Goal: Task Accomplishment & Management: Use online tool/utility

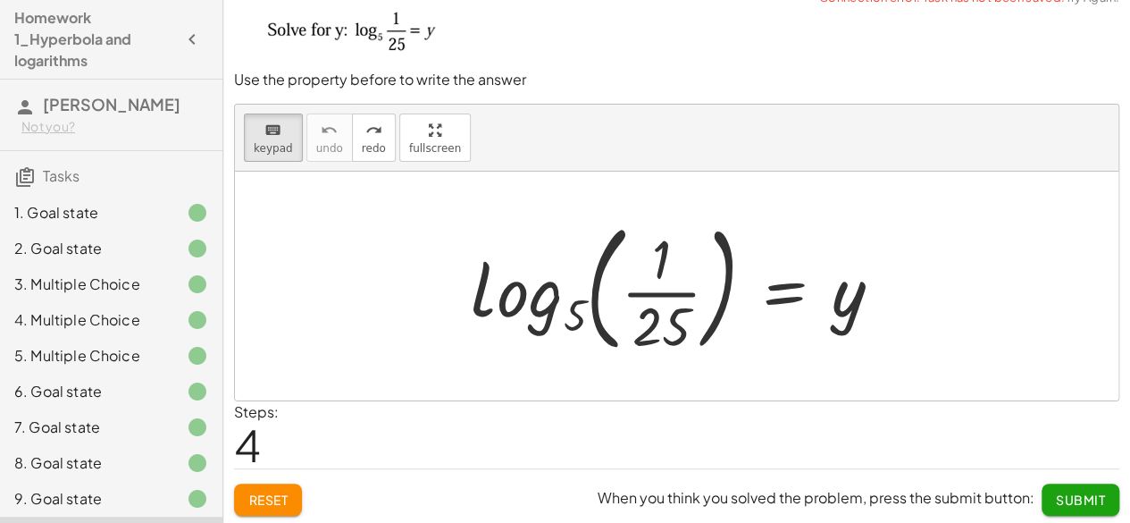
scroll to position [68, 0]
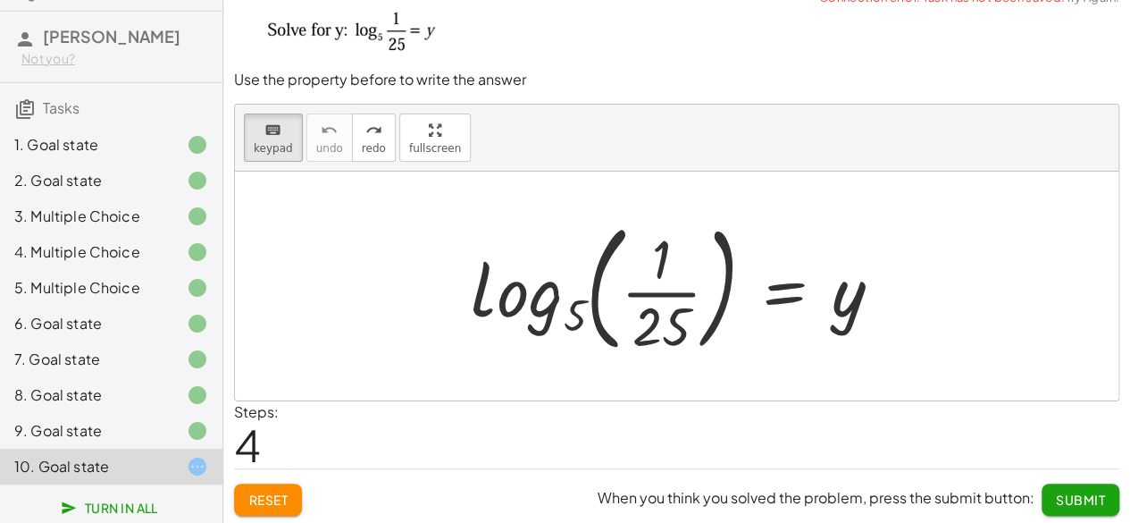
click at [106, 154] on div "1. Goal state" at bounding box center [86, 144] width 144 height 21
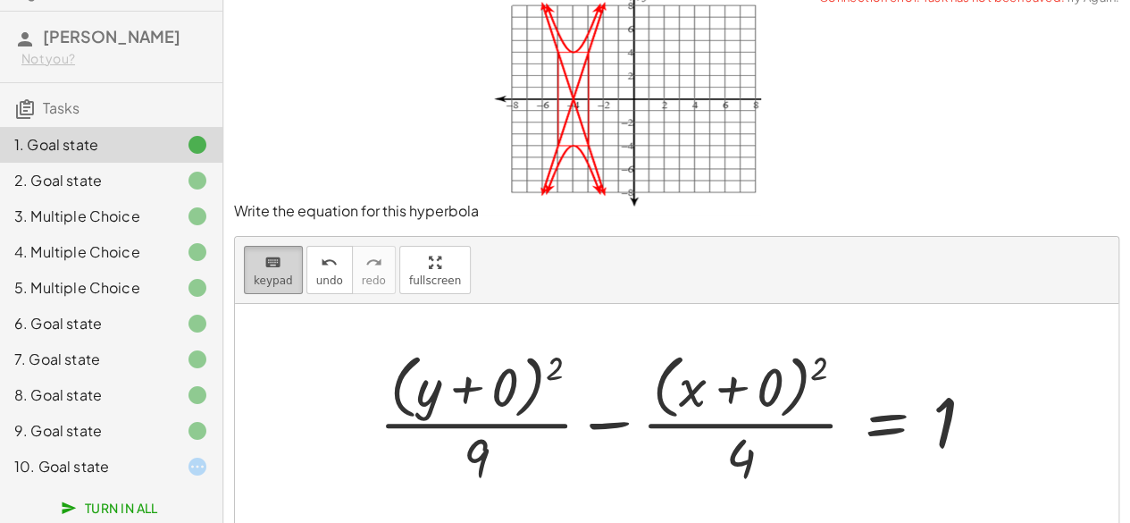
click at [282, 283] on span "keypad" at bounding box center [273, 280] width 39 height 13
click at [607, 423] on div at bounding box center [683, 418] width 627 height 146
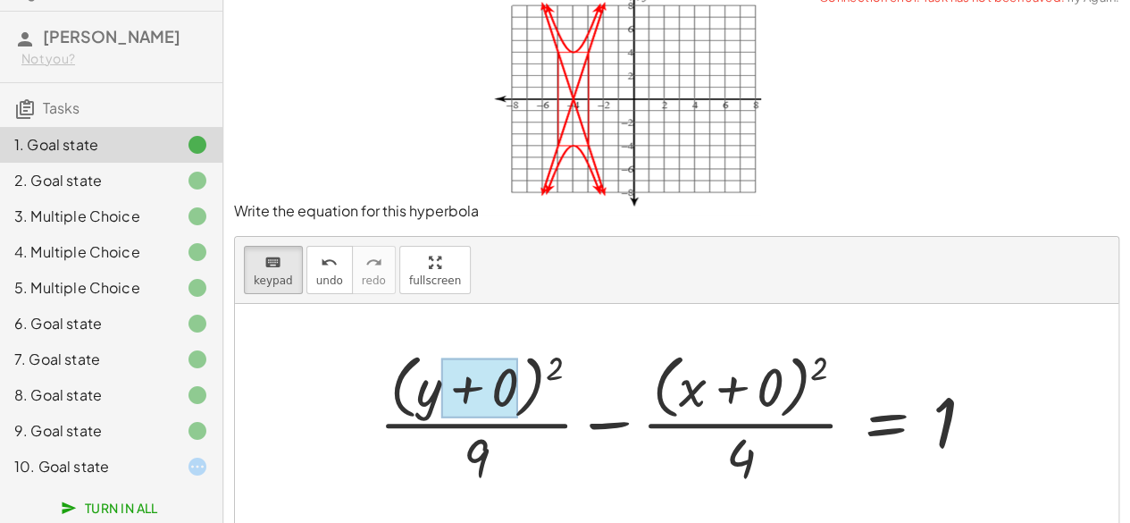
click at [498, 398] on div at bounding box center [479, 388] width 77 height 60
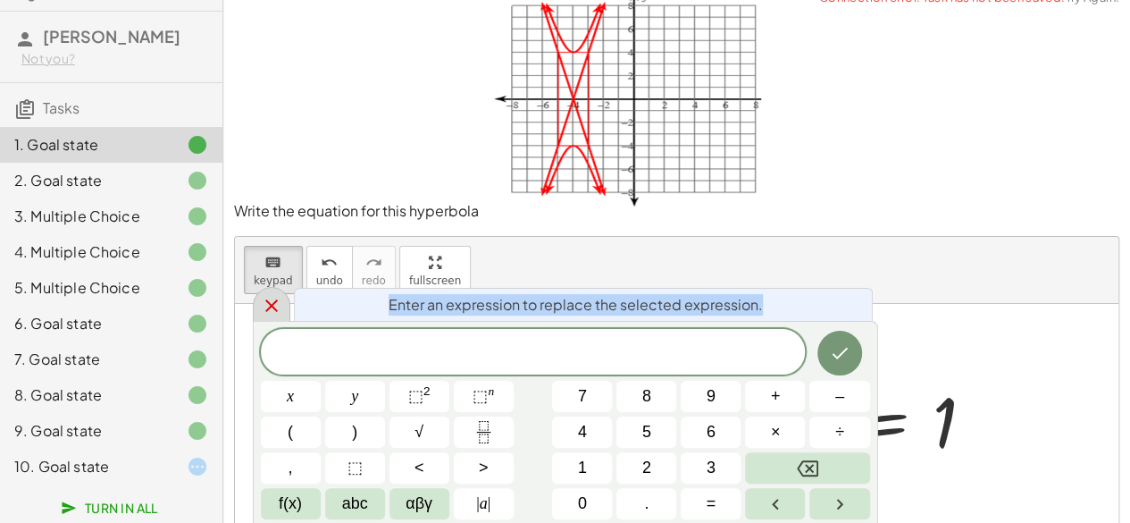
drag, startPoint x: 272, startPoint y: 322, endPoint x: 270, endPoint y: 307, distance: 15.4
click at [270, 321] on div "Enter an expression to replace the selected expression. x y ⬚ 2 ⬚ n 7 8 9 + – (…" at bounding box center [565, 422] width 625 height 202
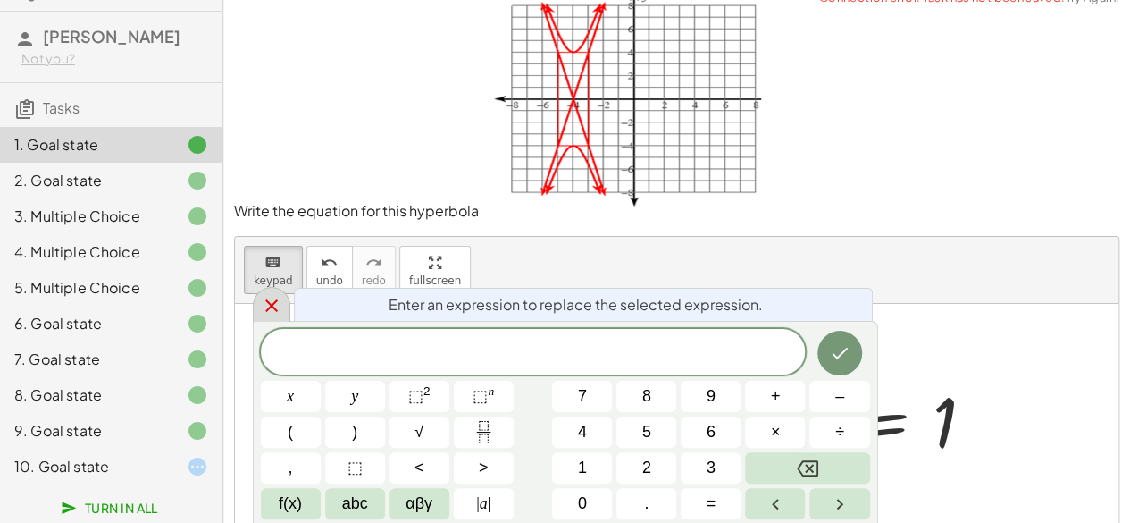
click at [270, 307] on icon at bounding box center [271, 305] width 13 height 13
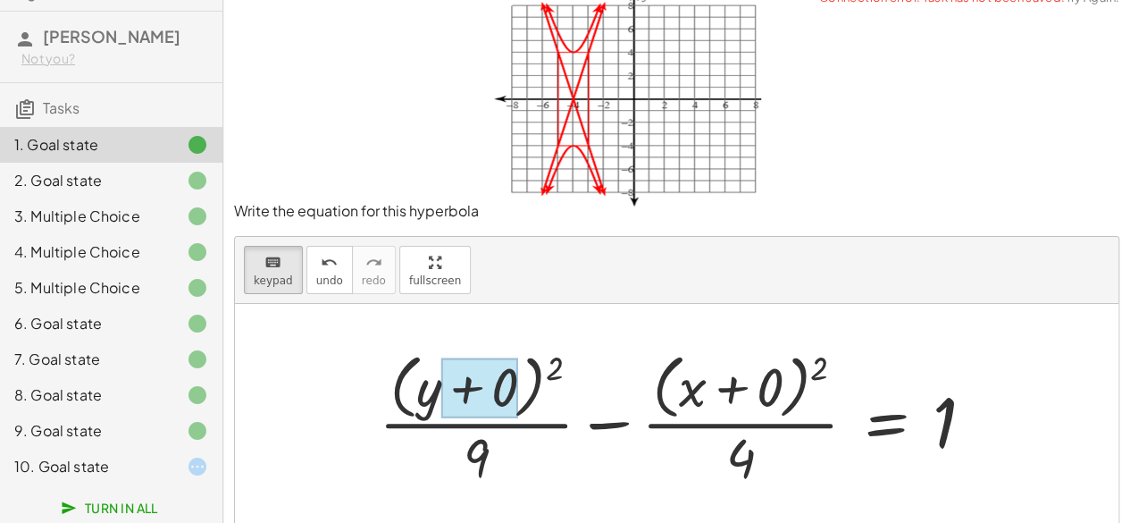
click at [507, 388] on div at bounding box center [479, 388] width 77 height 60
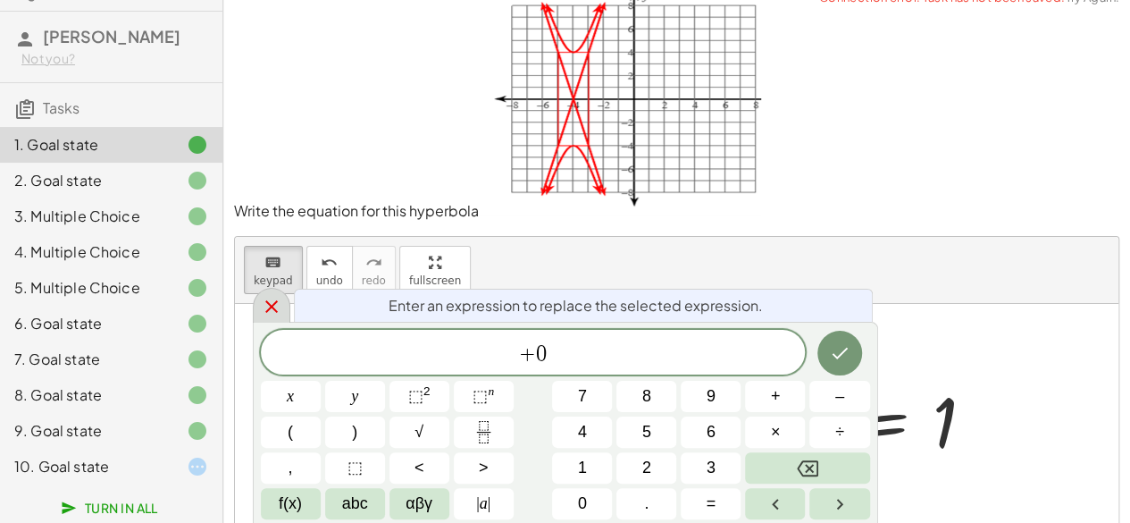
click at [266, 301] on icon at bounding box center [271, 306] width 13 height 13
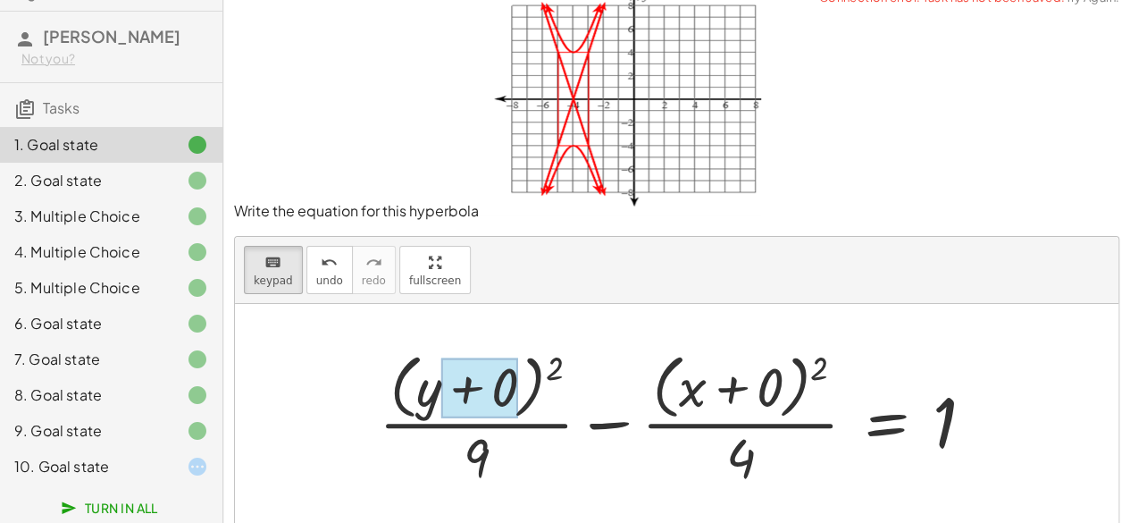
click at [507, 388] on div at bounding box center [479, 388] width 77 height 60
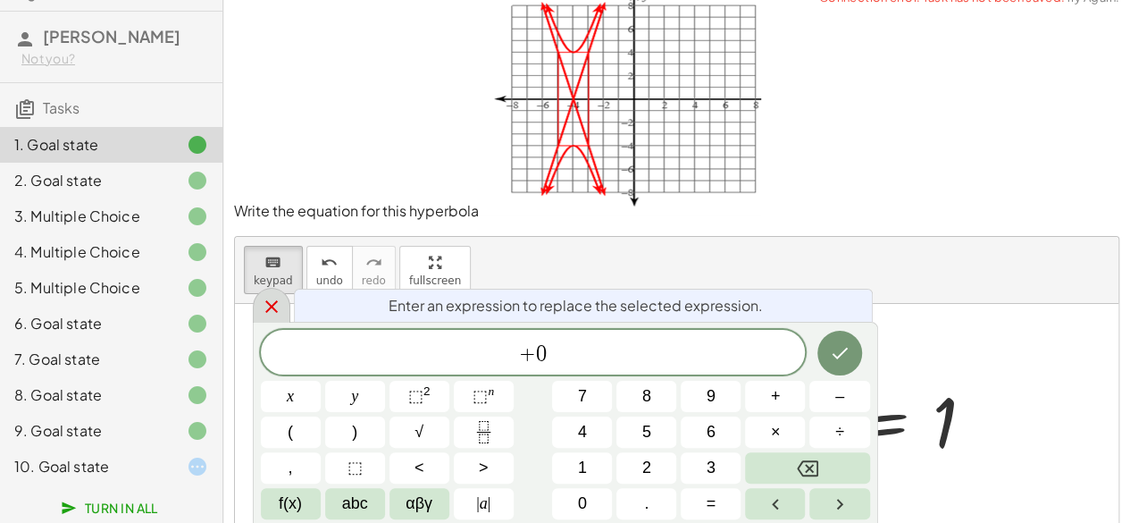
click at [275, 308] on icon at bounding box center [271, 306] width 21 height 21
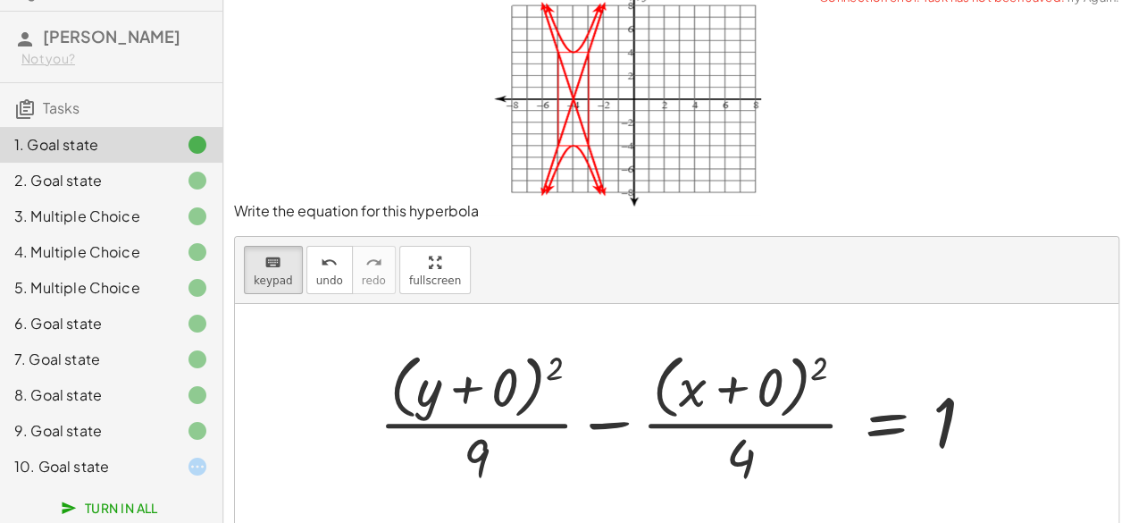
click at [463, 385] on div at bounding box center [683, 418] width 627 height 146
click at [280, 276] on span "keypad" at bounding box center [273, 280] width 39 height 13
click at [761, 381] on div at bounding box center [745, 388] width 77 height 60
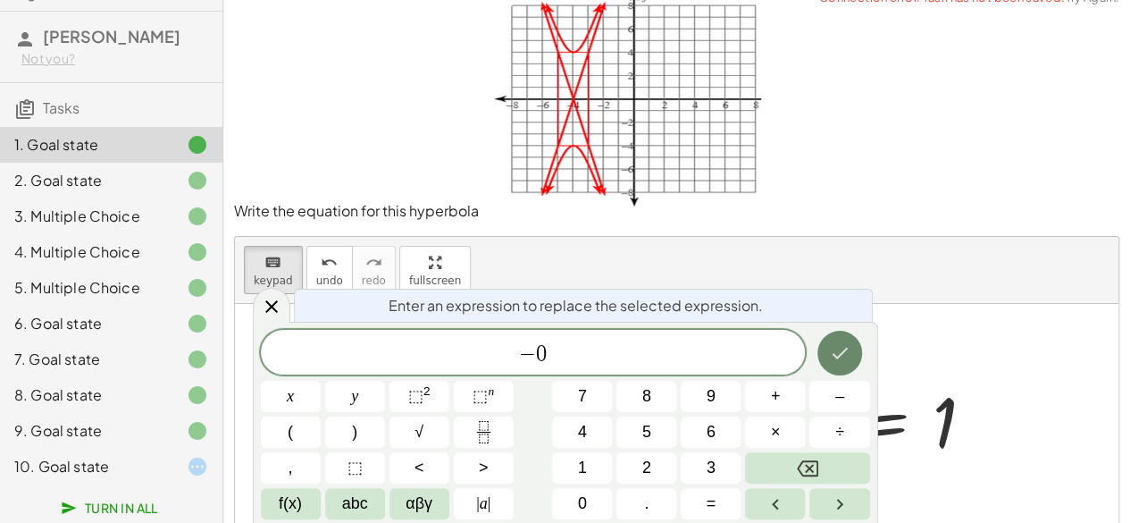
click at [840, 358] on icon "Done" at bounding box center [839, 352] width 21 height 21
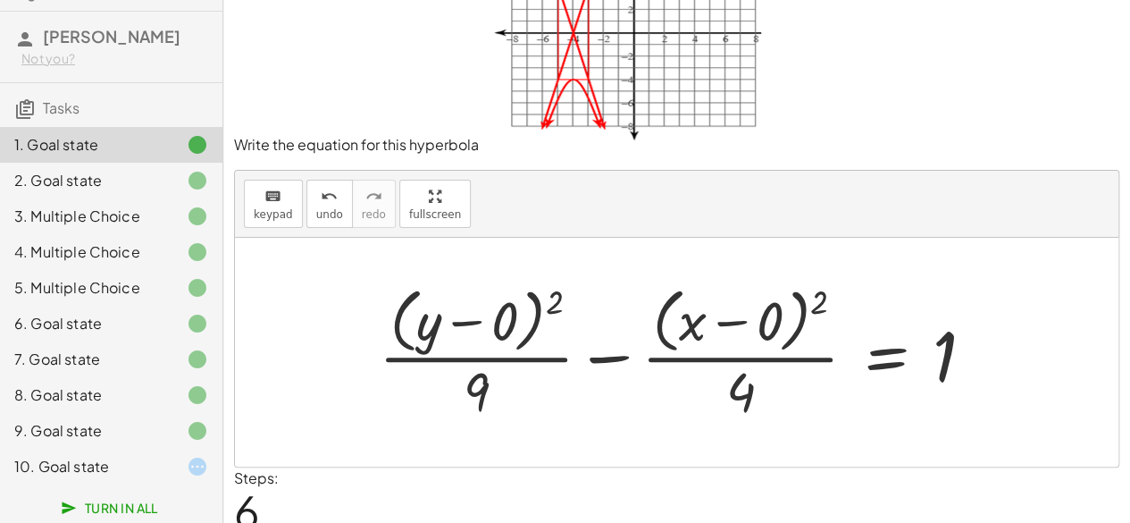
scroll to position [154, 0]
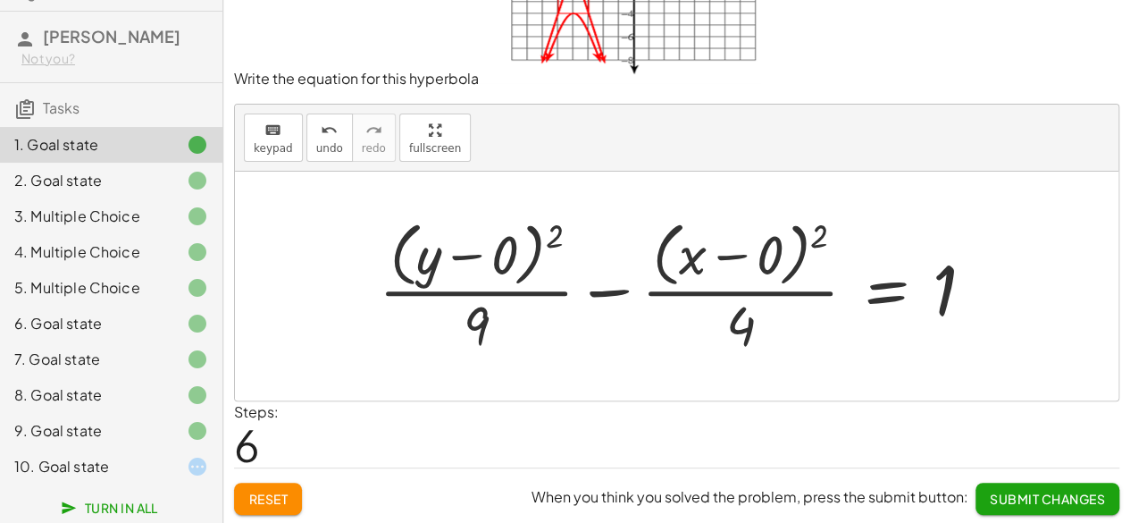
click at [1053, 500] on span "Submit Changes" at bounding box center [1047, 498] width 115 height 16
click at [36, 170] on div "2. Goal state" at bounding box center [86, 180] width 144 height 21
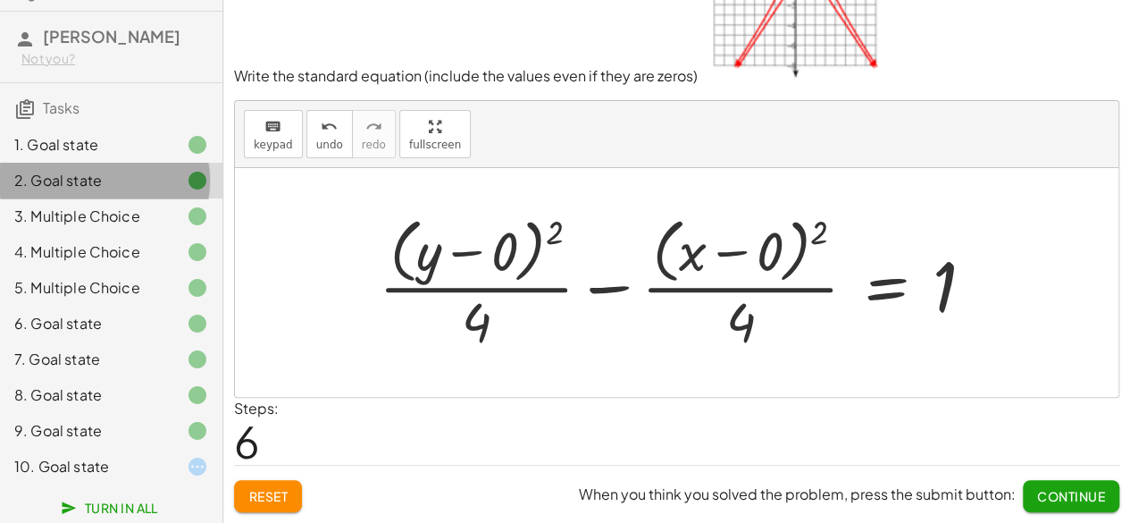
scroll to position [122, 0]
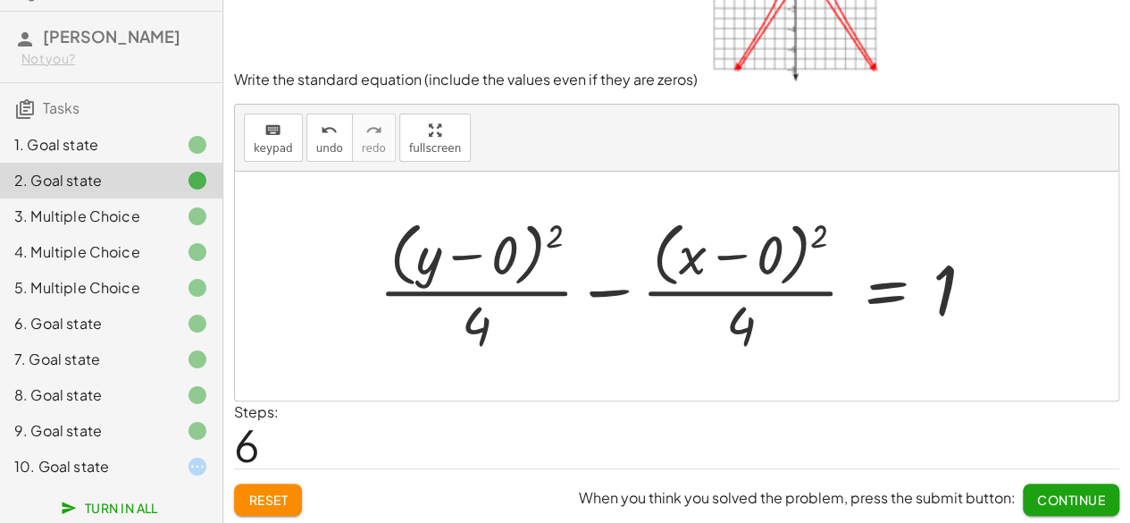
click at [48, 213] on div "3. Multiple Choice" at bounding box center [86, 215] width 144 height 21
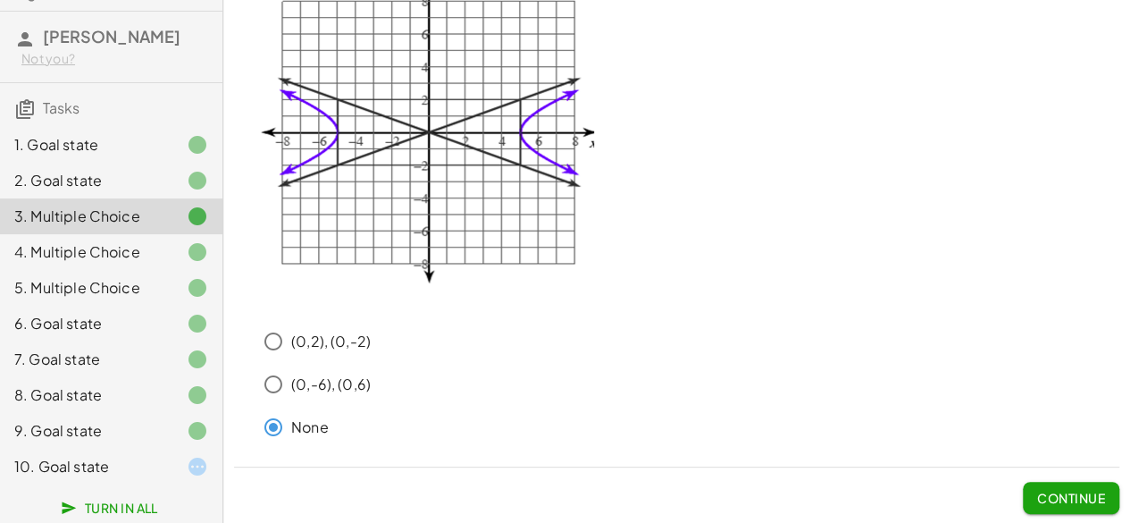
click at [50, 250] on div "4. Multiple Choice" at bounding box center [86, 251] width 144 height 21
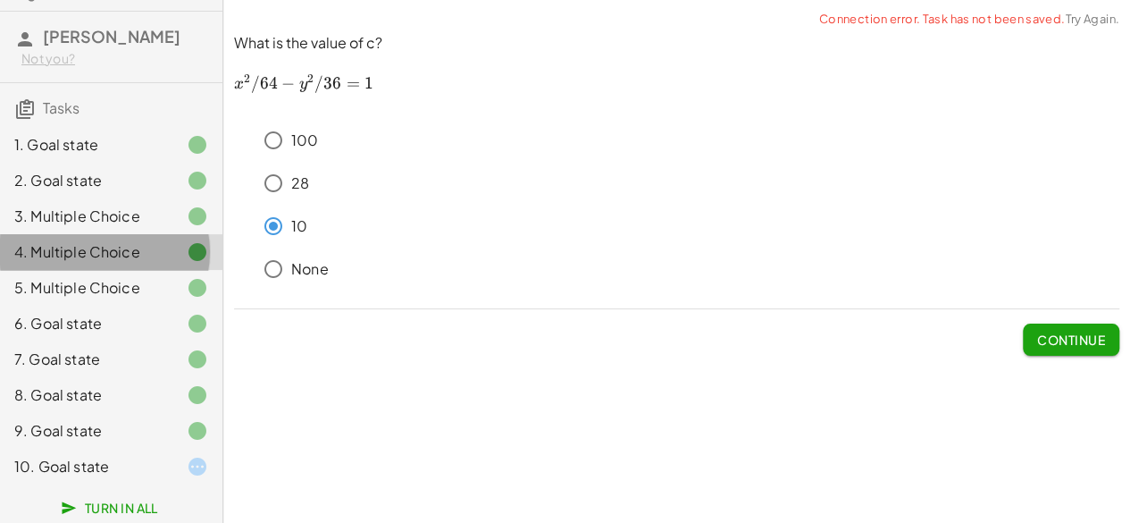
scroll to position [0, 0]
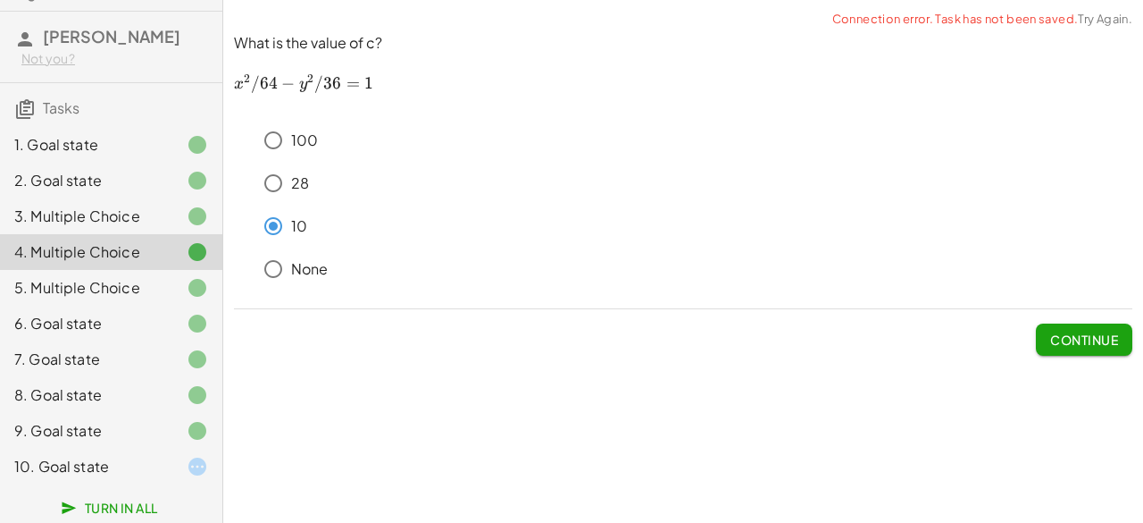
click at [49, 286] on div "5. Multiple Choice" at bounding box center [86, 287] width 144 height 21
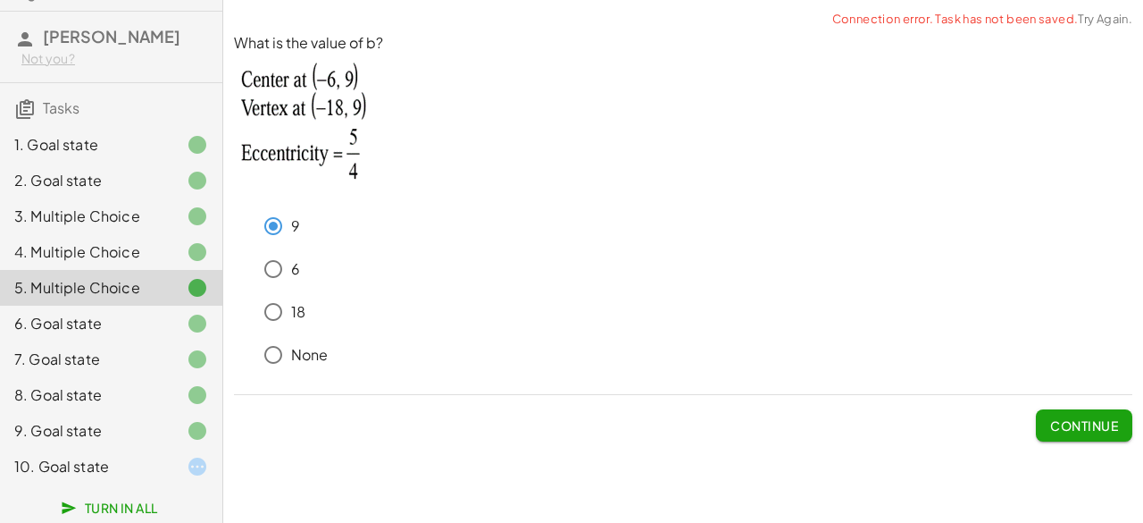
click at [46, 330] on div "6. Goal state" at bounding box center [86, 323] width 144 height 21
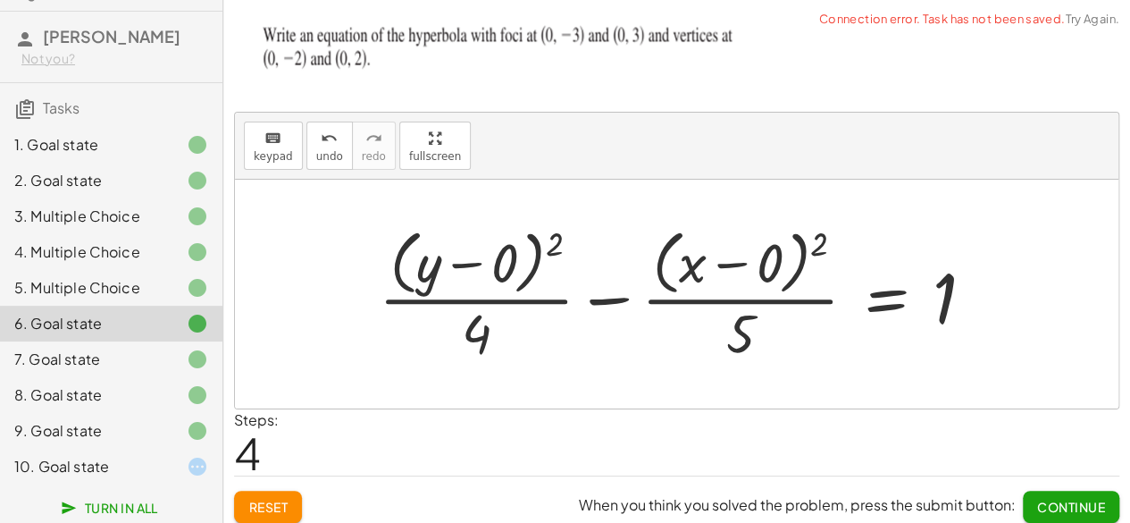
click at [52, 363] on div "7. Goal state" at bounding box center [86, 358] width 144 height 21
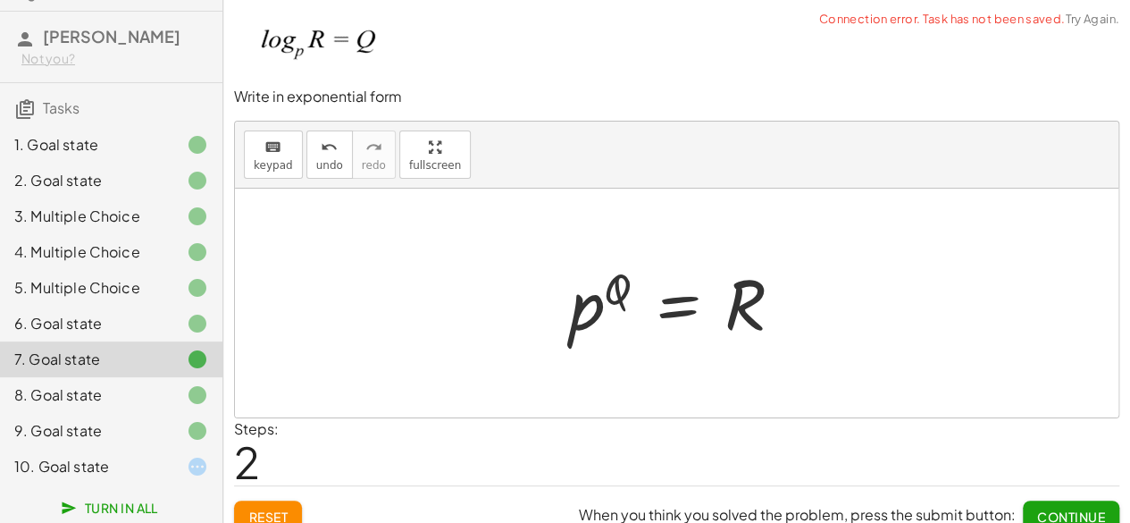
click at [67, 397] on div "8. Goal state" at bounding box center [86, 394] width 144 height 21
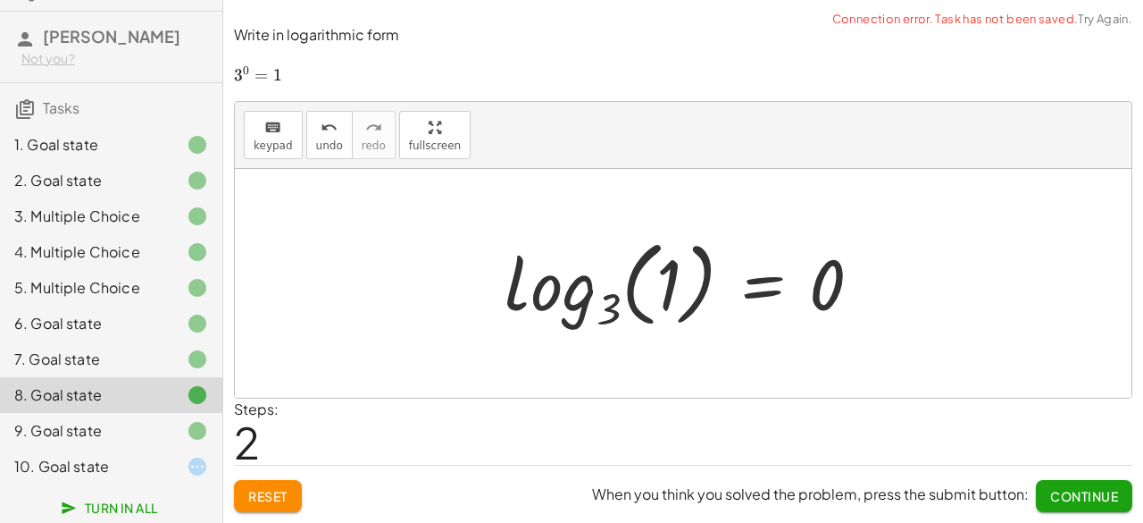
click at [50, 425] on div "9. Goal state" at bounding box center [86, 430] width 144 height 21
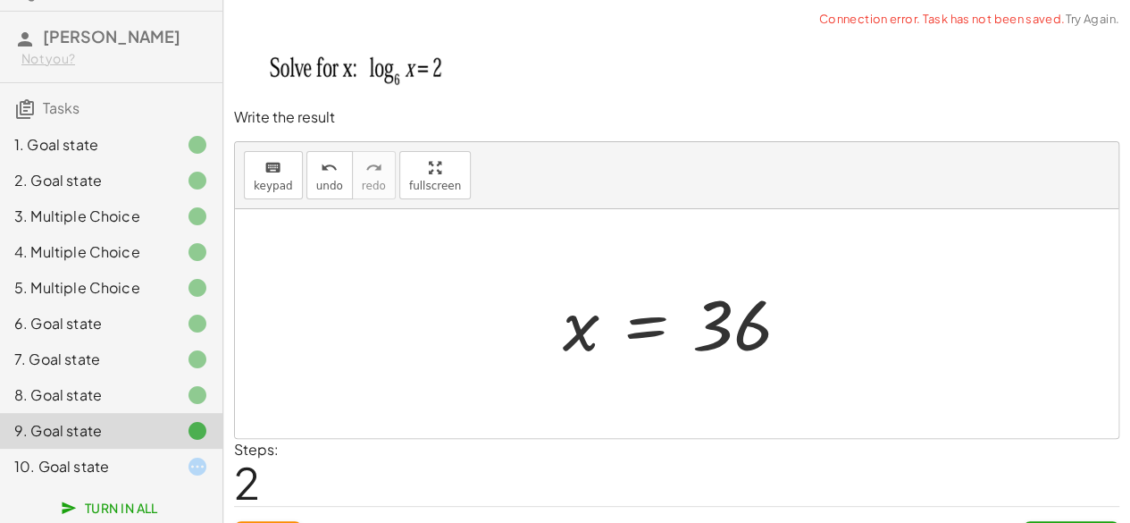
click at [46, 469] on div "10. Goal state" at bounding box center [86, 466] width 144 height 21
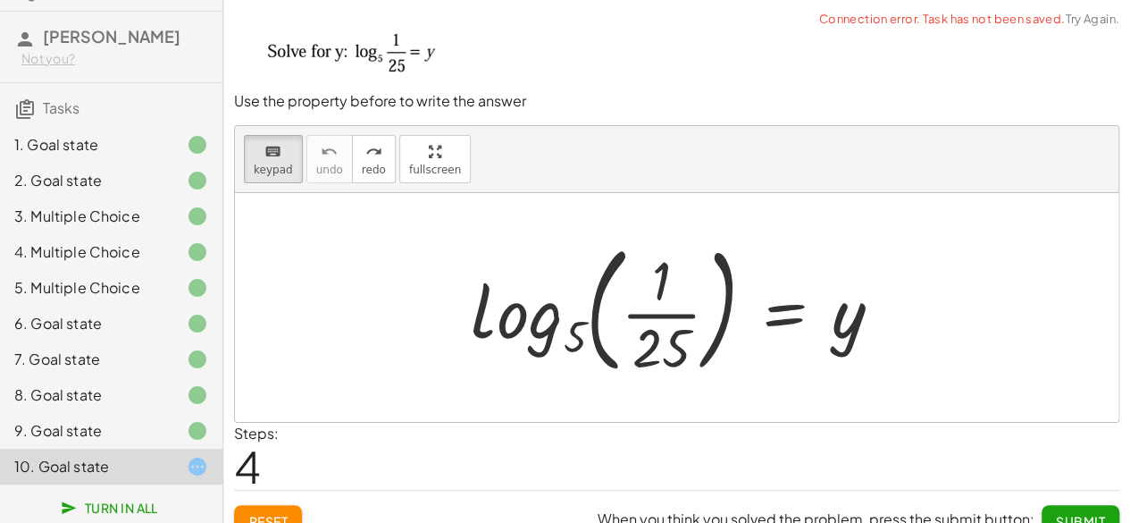
click at [46, 438] on div "9. Goal state" at bounding box center [86, 430] width 144 height 21
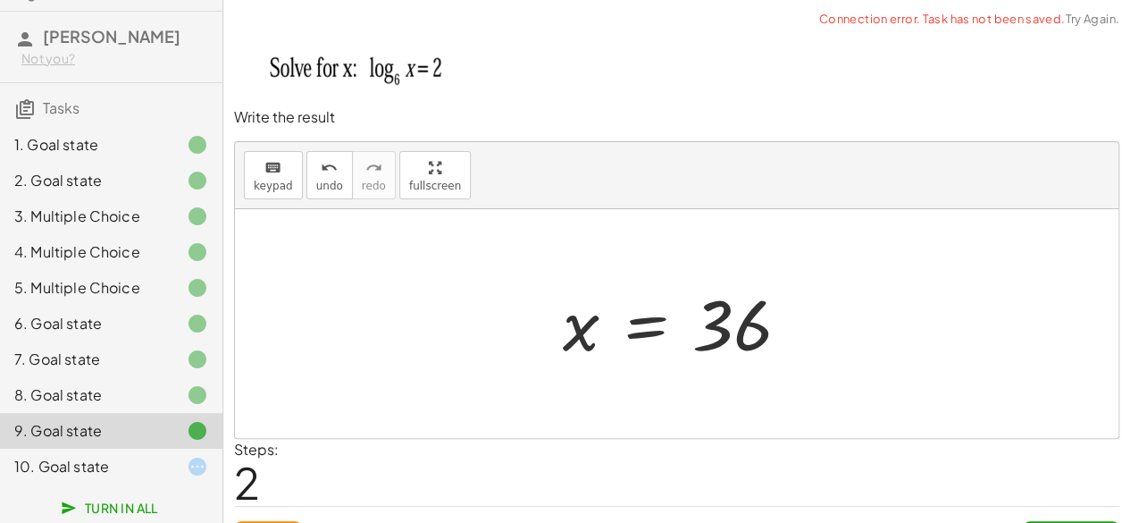
click at [52, 395] on div "8. Goal state" at bounding box center [86, 394] width 144 height 21
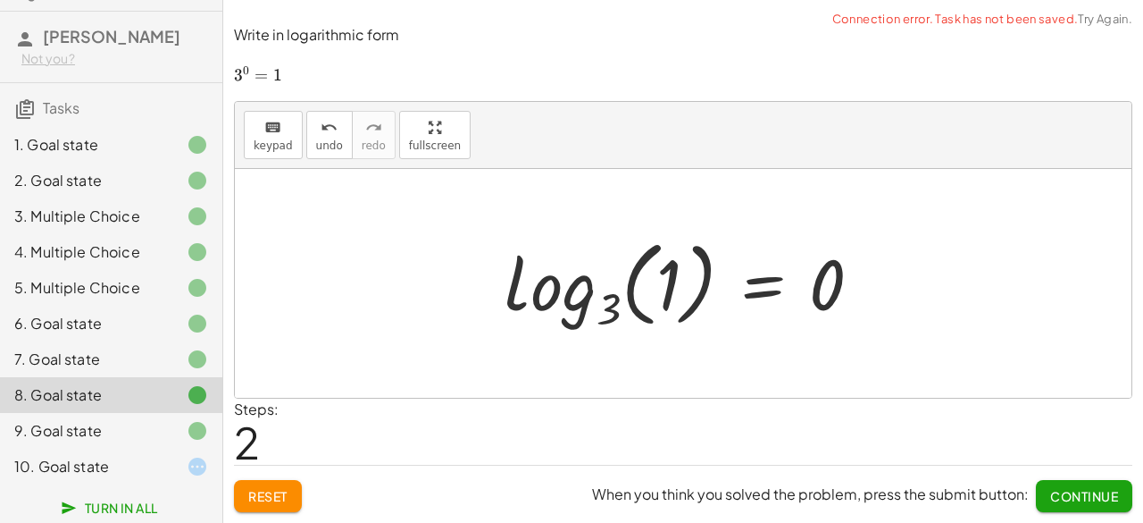
click at [48, 140] on div "1. Goal state" at bounding box center [86, 144] width 144 height 21
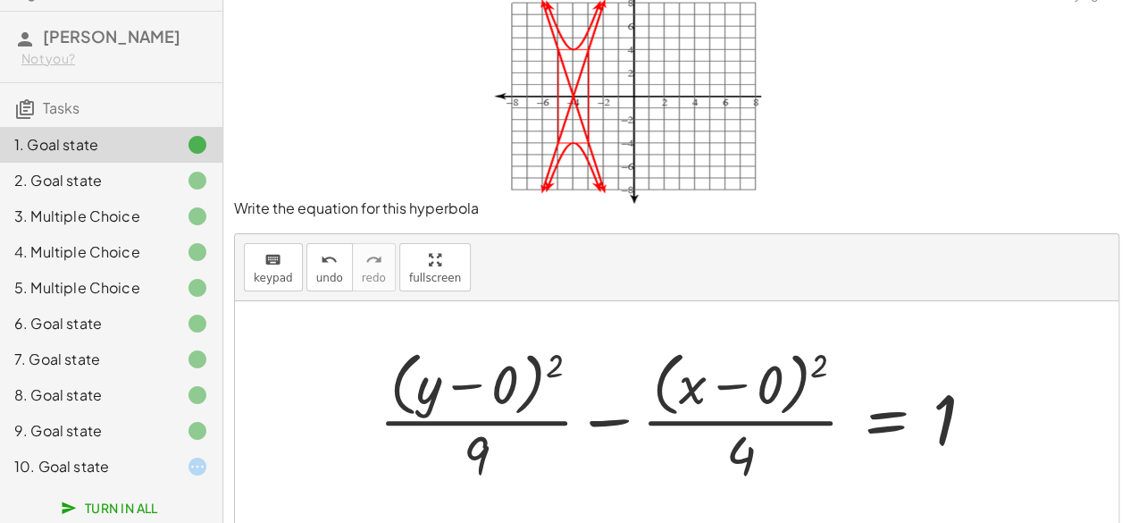
scroll to position [25, 0]
click at [80, 188] on div "2. Goal state" at bounding box center [86, 180] width 144 height 21
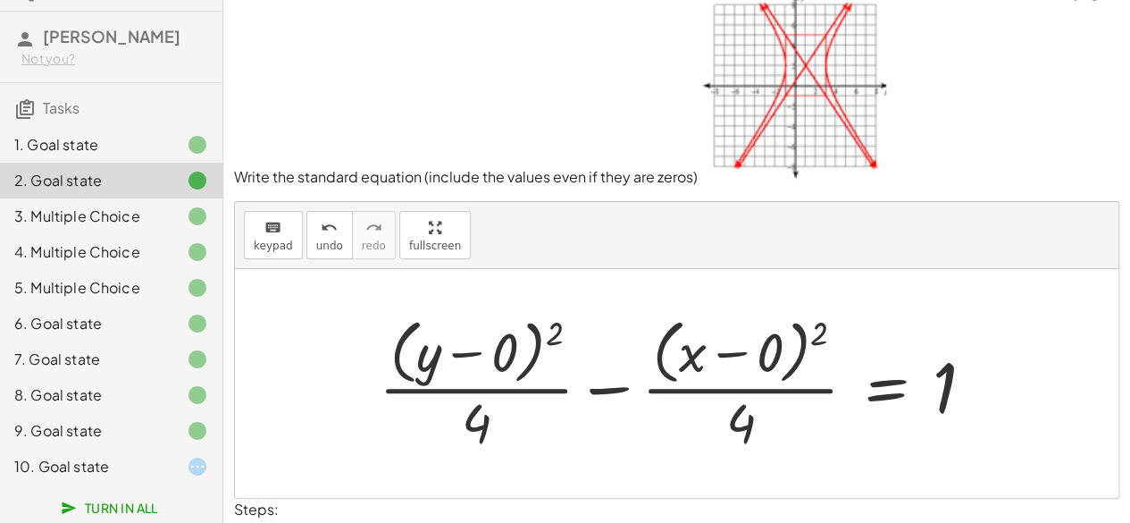
click at [63, 213] on div "3. Multiple Choice" at bounding box center [86, 215] width 144 height 21
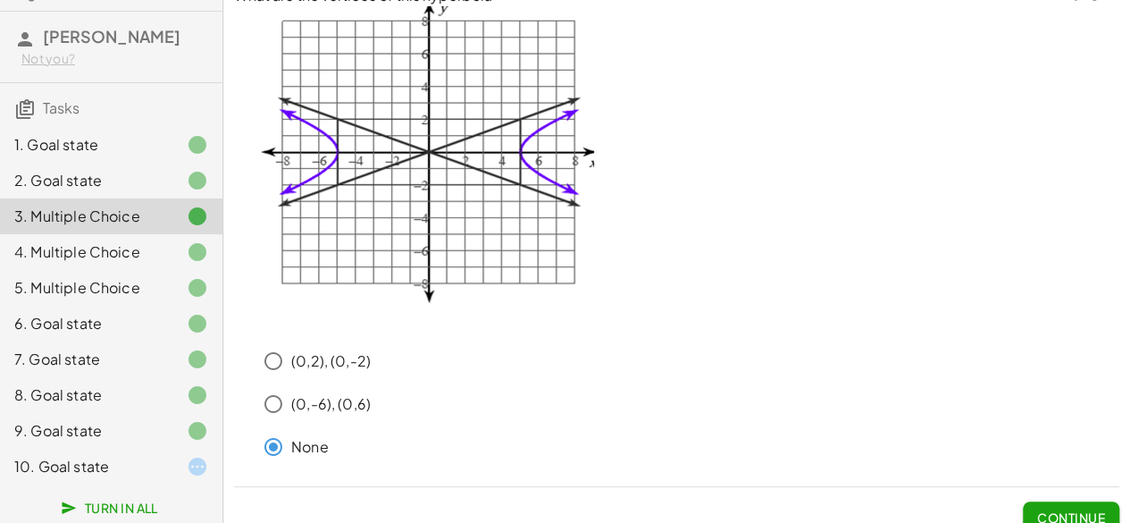
click at [113, 243] on div "4. Multiple Choice" at bounding box center [86, 251] width 144 height 21
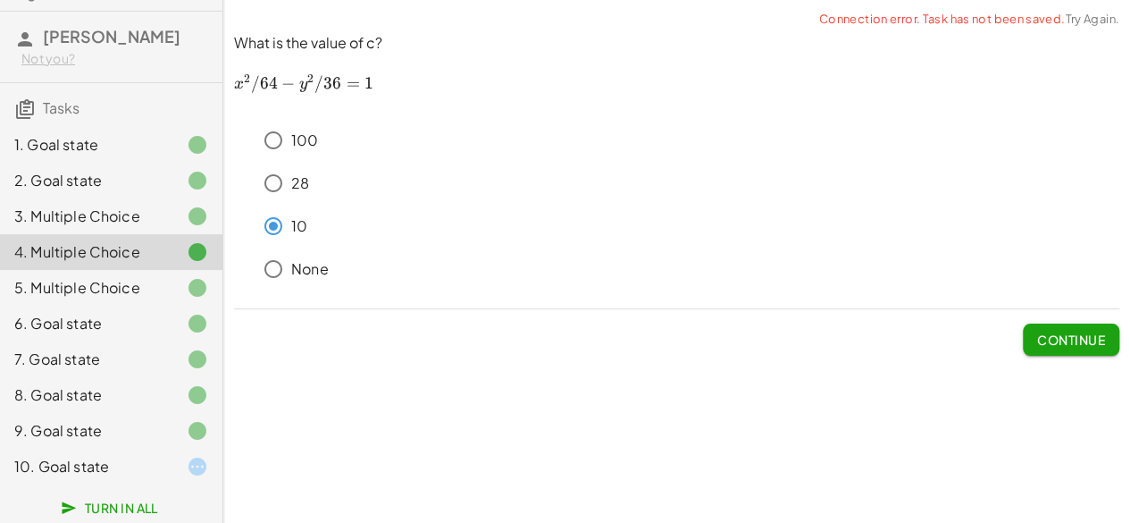
scroll to position [0, 0]
click at [109, 294] on div "5. Multiple Choice" at bounding box center [86, 287] width 144 height 21
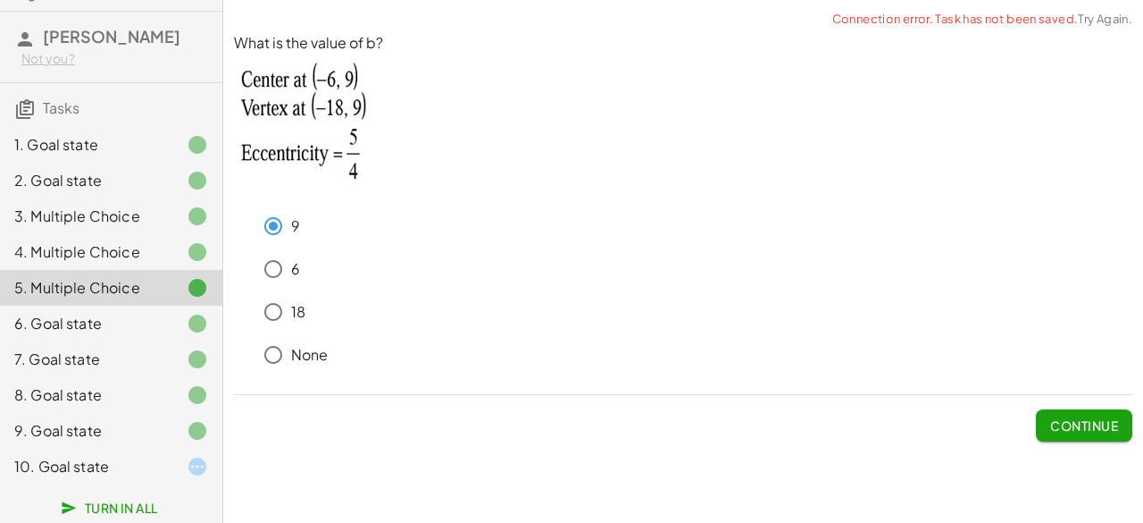
click at [98, 377] on div "6. Goal state" at bounding box center [111, 395] width 222 height 36
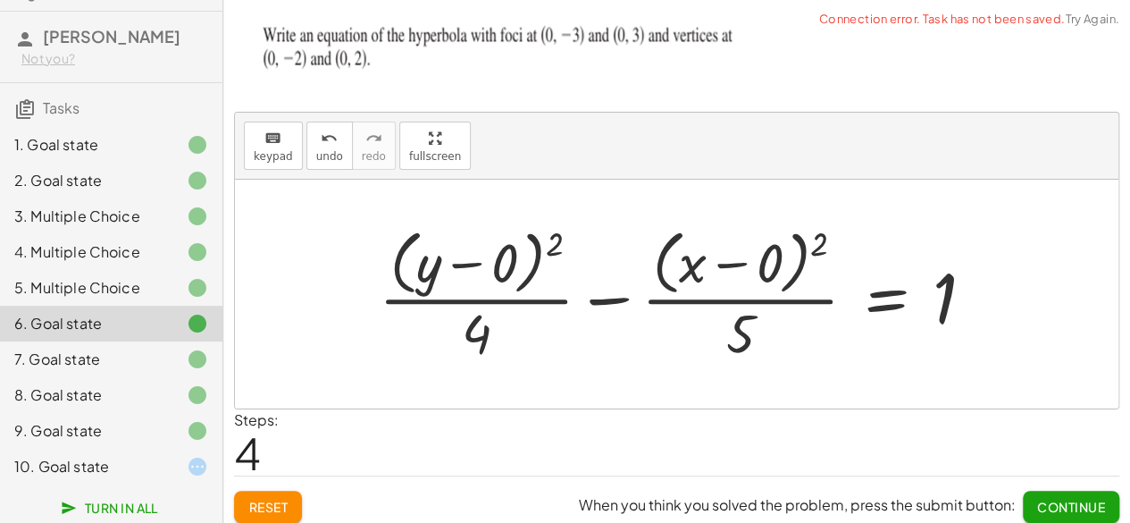
click at [59, 413] on div "7. Goal state" at bounding box center [111, 431] width 222 height 36
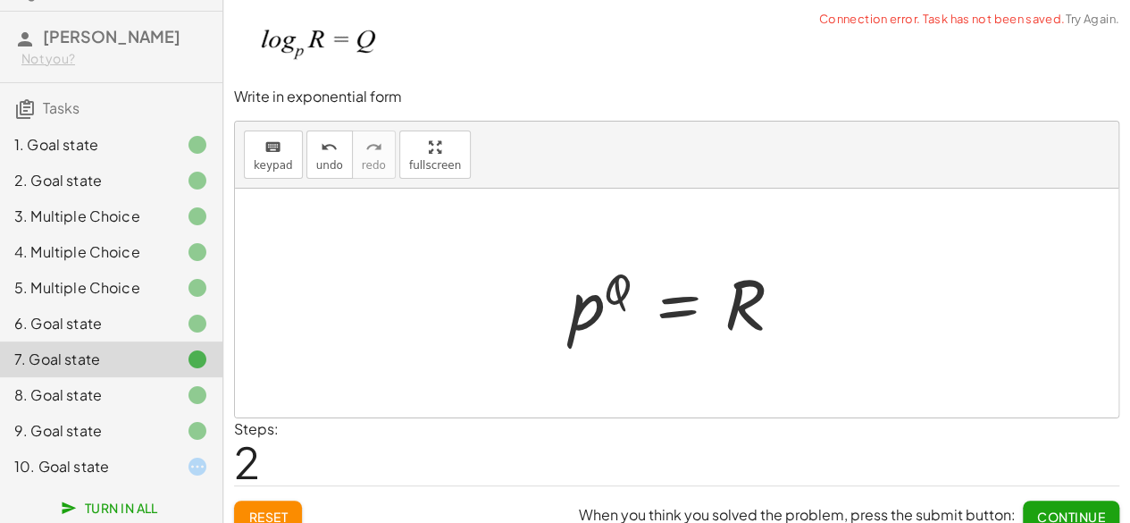
click at [117, 396] on div "8. Goal state" at bounding box center [86, 394] width 144 height 21
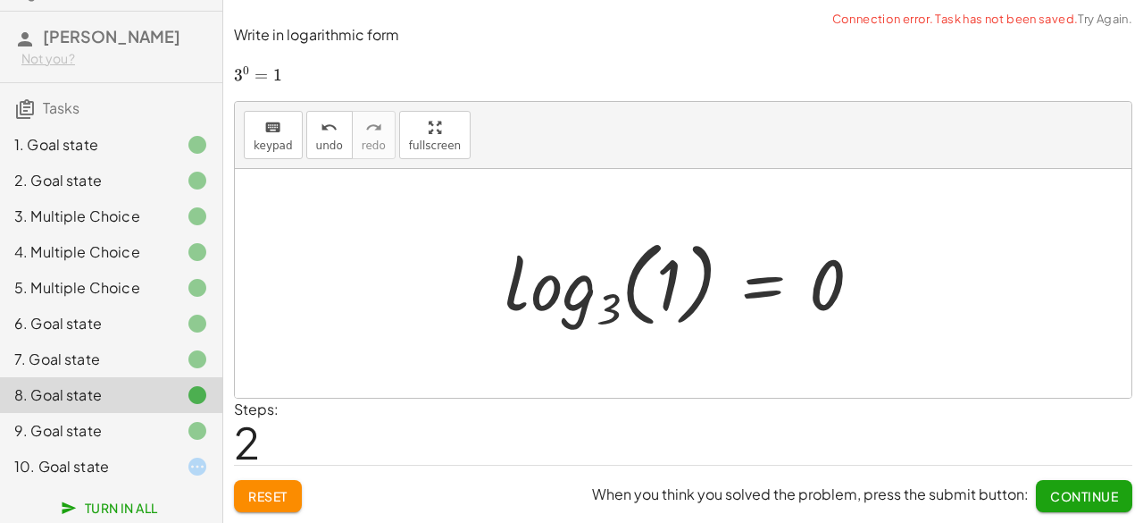
click at [98, 424] on div "9. Goal state" at bounding box center [86, 430] width 144 height 21
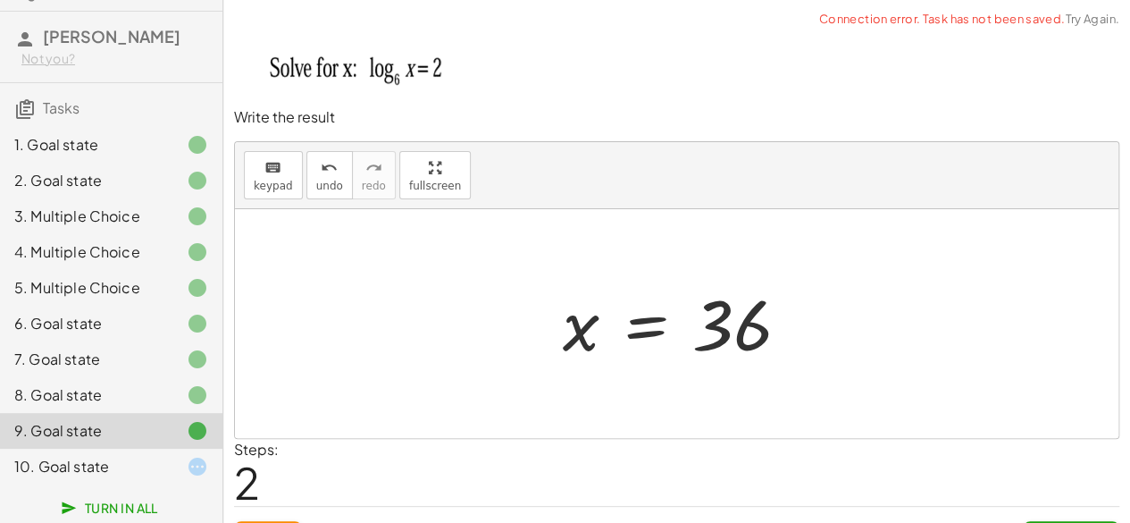
click at [79, 460] on div "10. Goal state" at bounding box center [86, 466] width 144 height 21
